Goal: Task Accomplishment & Management: Manage account settings

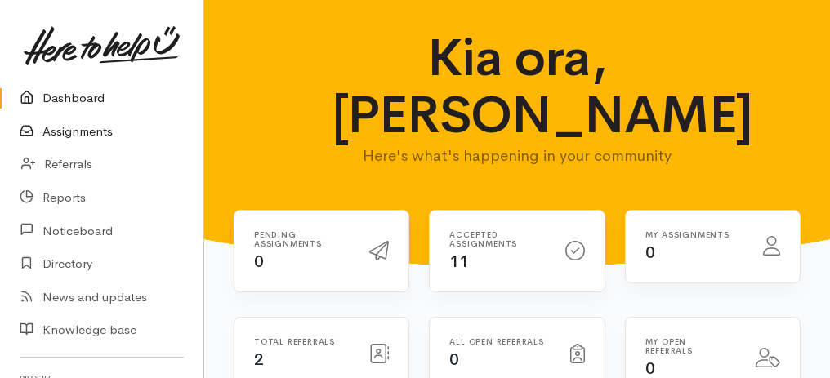
click at [73, 132] on link "Assignments" at bounding box center [101, 131] width 203 height 33
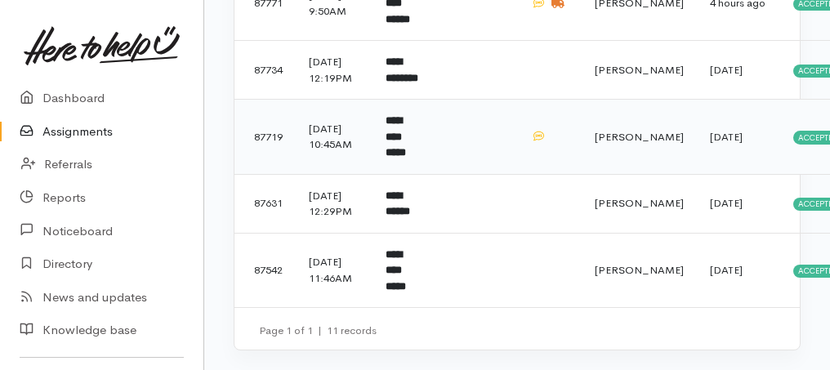
scroll to position [707, 0]
click at [394, 217] on b "**********" at bounding box center [397, 203] width 24 height 27
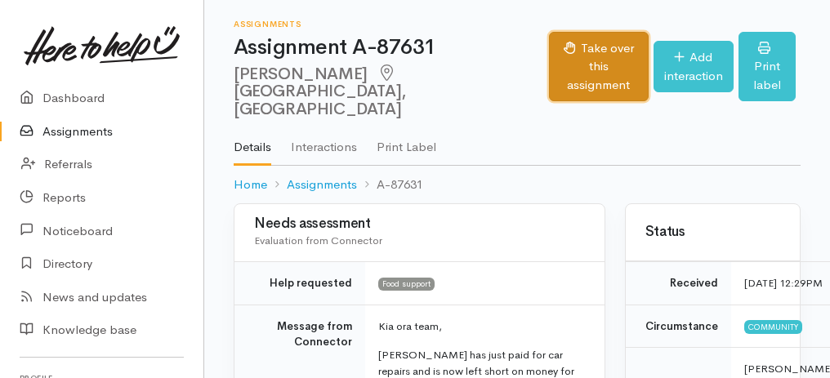
click at [580, 51] on button "Take over this assignment" at bounding box center [598, 67] width 99 height 70
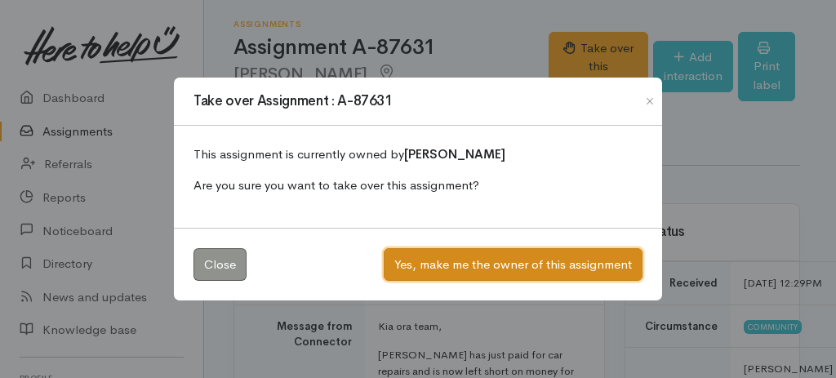
click at [491, 260] on button "Yes, make me the owner of this assignment" at bounding box center [513, 264] width 259 height 33
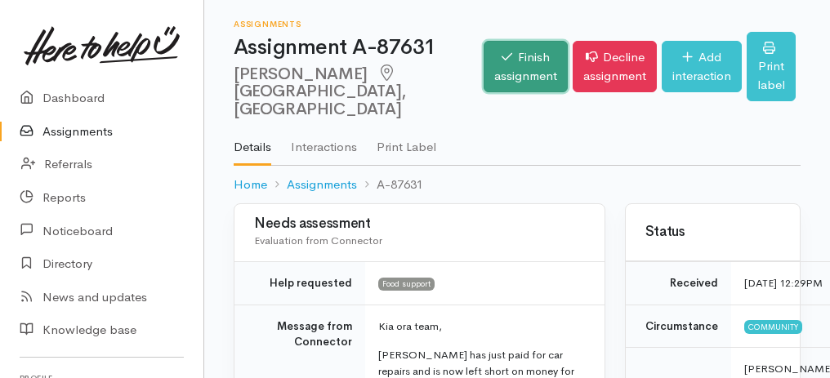
click at [503, 49] on link "Finish assignment" at bounding box center [525, 66] width 84 height 51
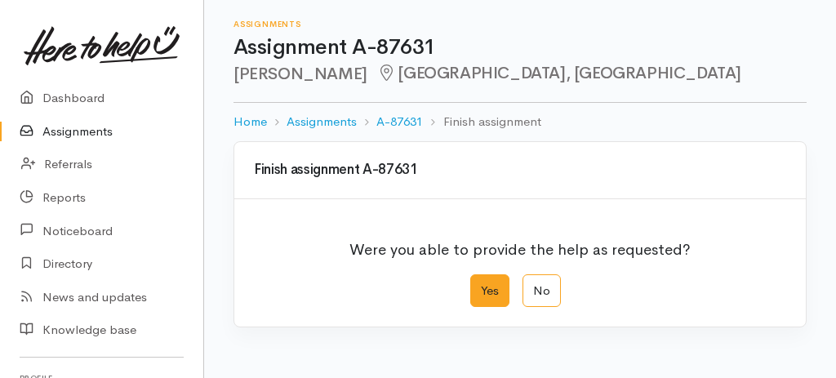
click at [488, 281] on label "Yes" at bounding box center [489, 290] width 39 height 33
click at [481, 281] on input "Yes" at bounding box center [475, 279] width 11 height 11
radio input "true"
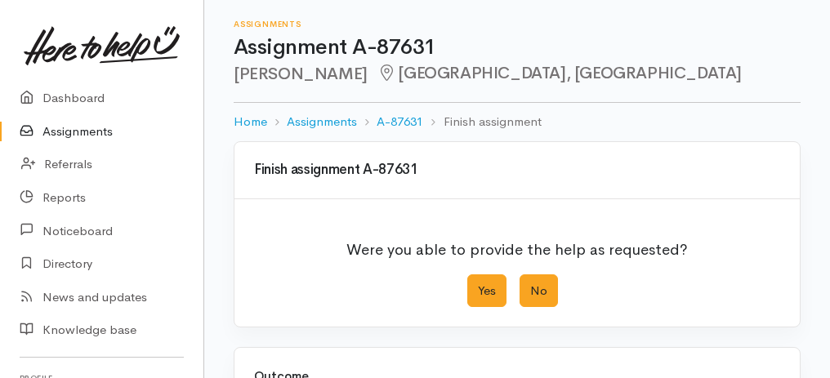
click at [532, 281] on label "No" at bounding box center [538, 290] width 38 height 33
click at [530, 281] on input "No" at bounding box center [524, 279] width 11 height 11
radio input "true"
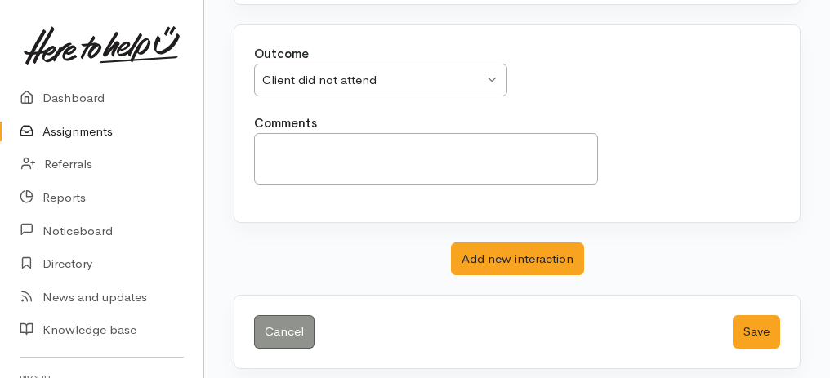
scroll to position [325, 0]
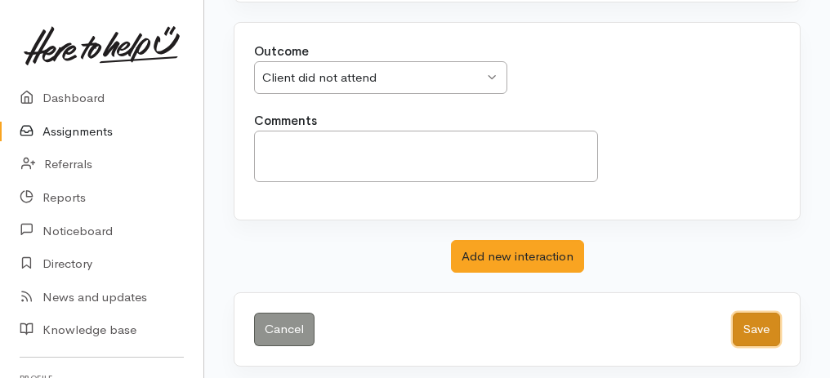
click at [759, 317] on button "Save" at bounding box center [755, 329] width 47 height 33
